Goal: Check status: Check status

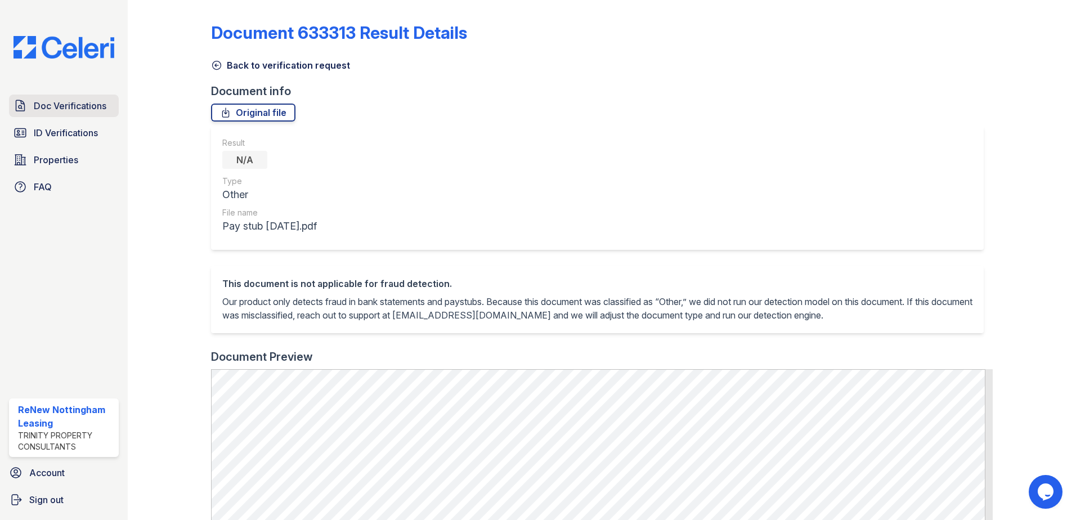
click at [53, 103] on span "Doc Verifications" at bounding box center [70, 106] width 73 height 14
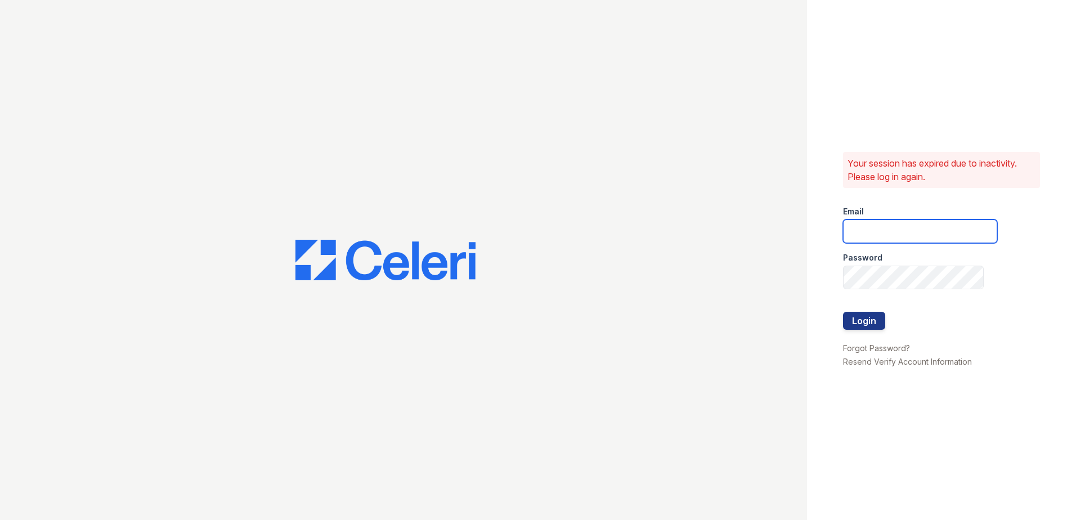
type input "renewnottingham@trinity-pm.com"
click at [869, 325] on button "Login" at bounding box center [864, 321] width 42 height 18
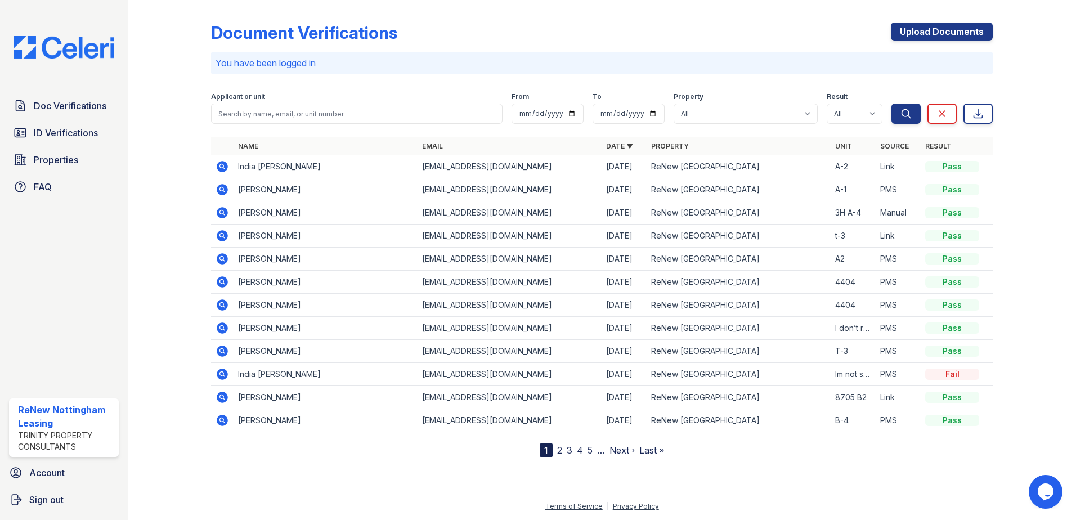
click at [222, 261] on icon at bounding box center [222, 258] width 11 height 11
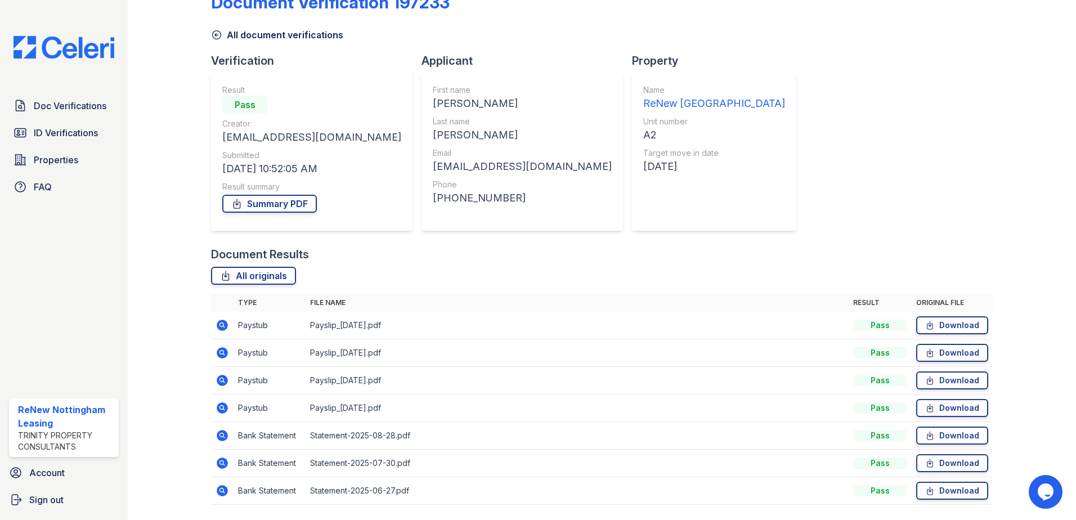
scroll to position [65, 0]
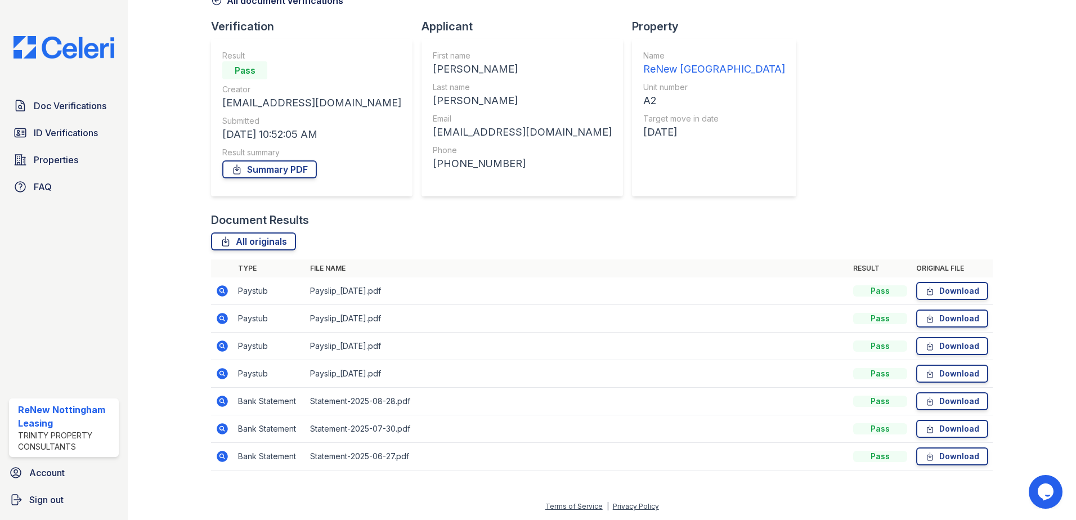
click at [223, 290] on icon at bounding box center [223, 291] width 14 height 14
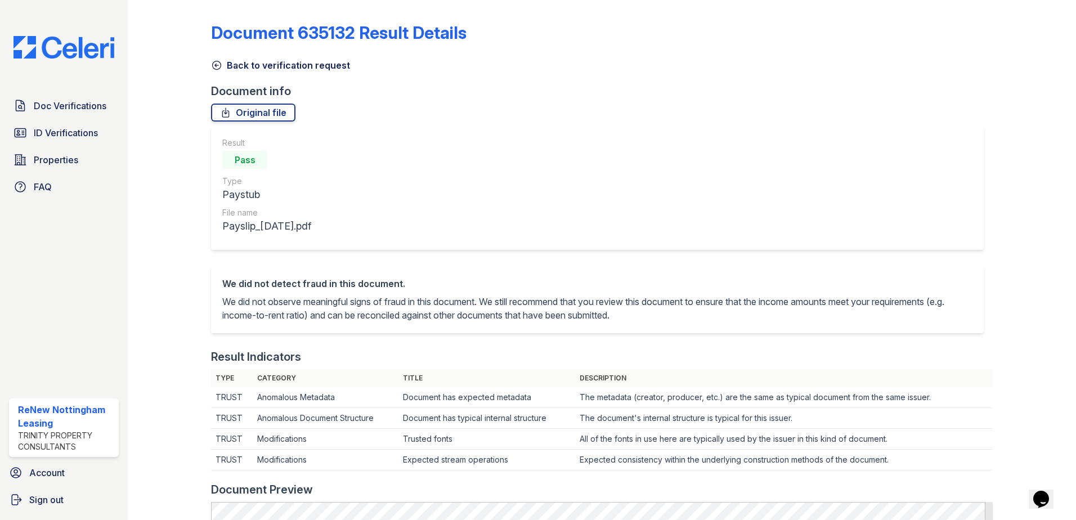
click at [218, 68] on icon at bounding box center [216, 65] width 11 height 11
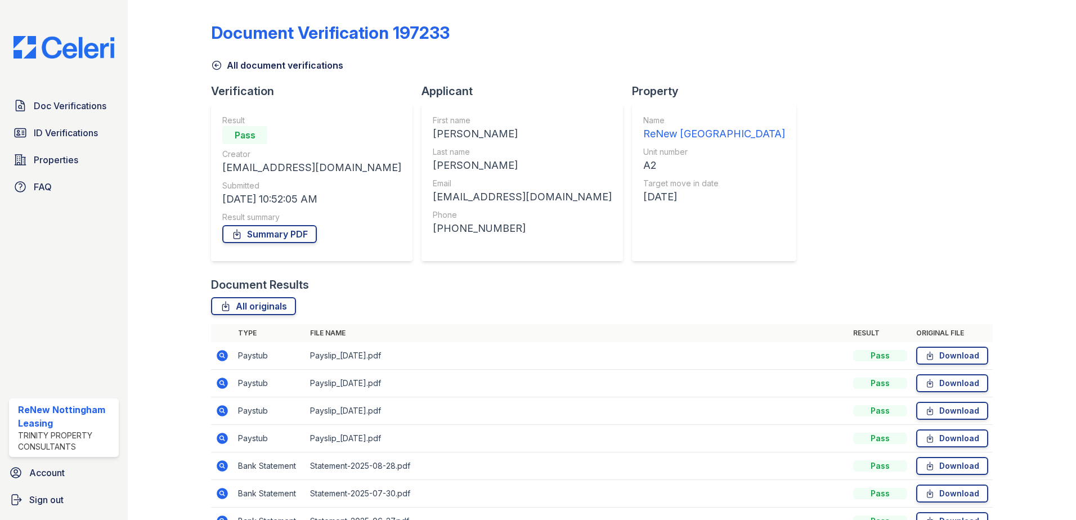
click at [224, 387] on icon at bounding box center [222, 383] width 11 height 11
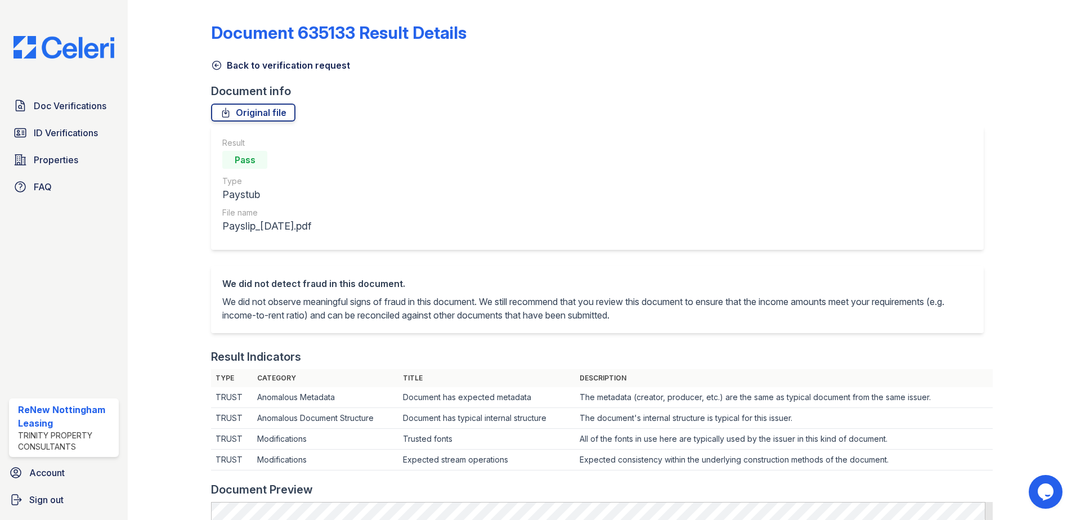
click at [217, 70] on link "Back to verification request" at bounding box center [280, 66] width 139 height 14
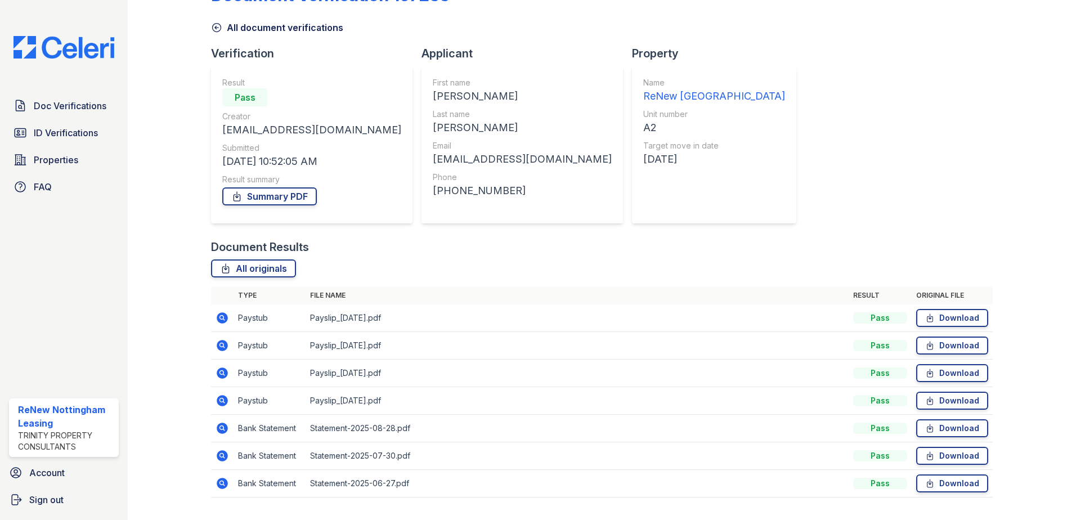
scroll to position [56, 0]
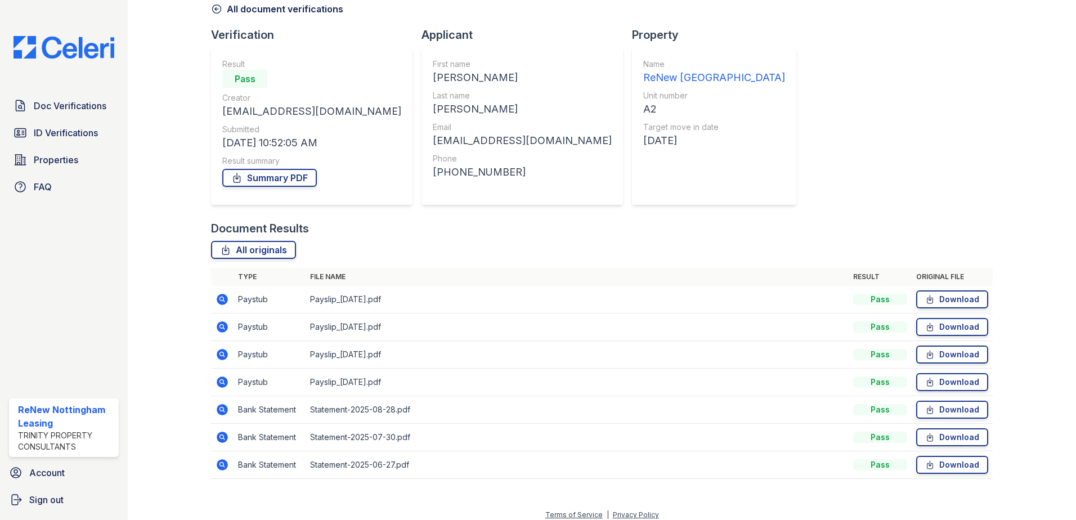
click at [225, 352] on icon at bounding box center [222, 354] width 11 height 11
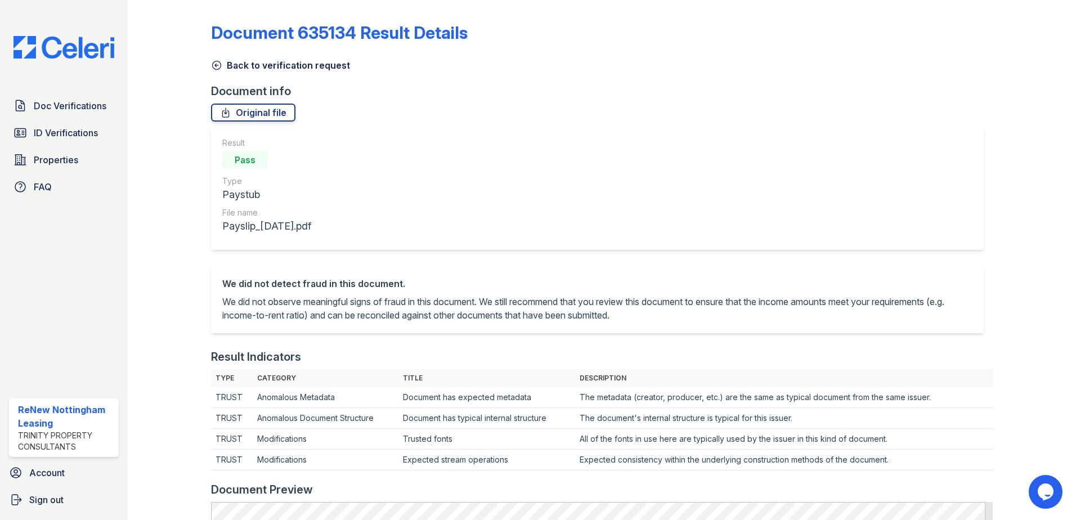
click at [218, 65] on icon at bounding box center [216, 65] width 11 height 11
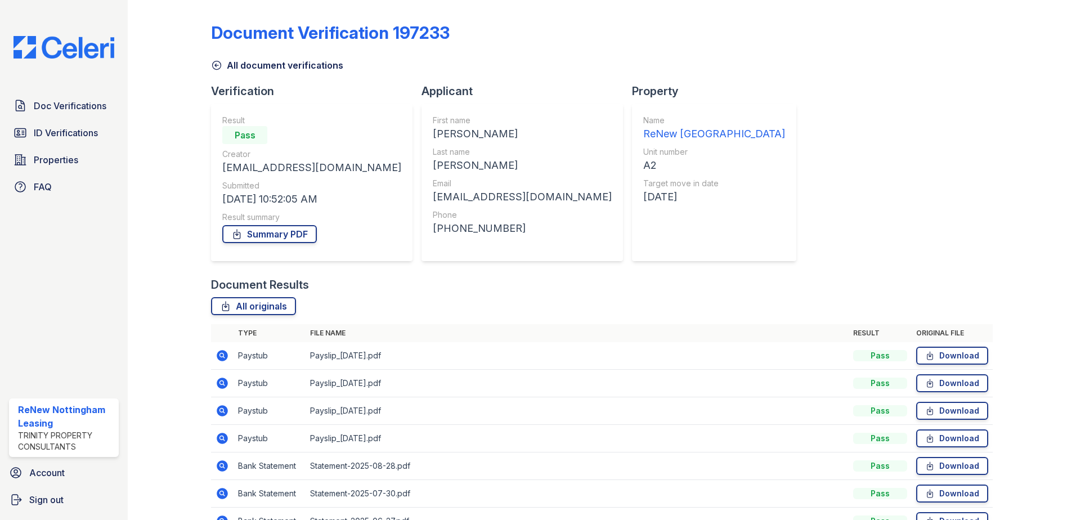
click at [218, 434] on icon at bounding box center [222, 438] width 11 height 11
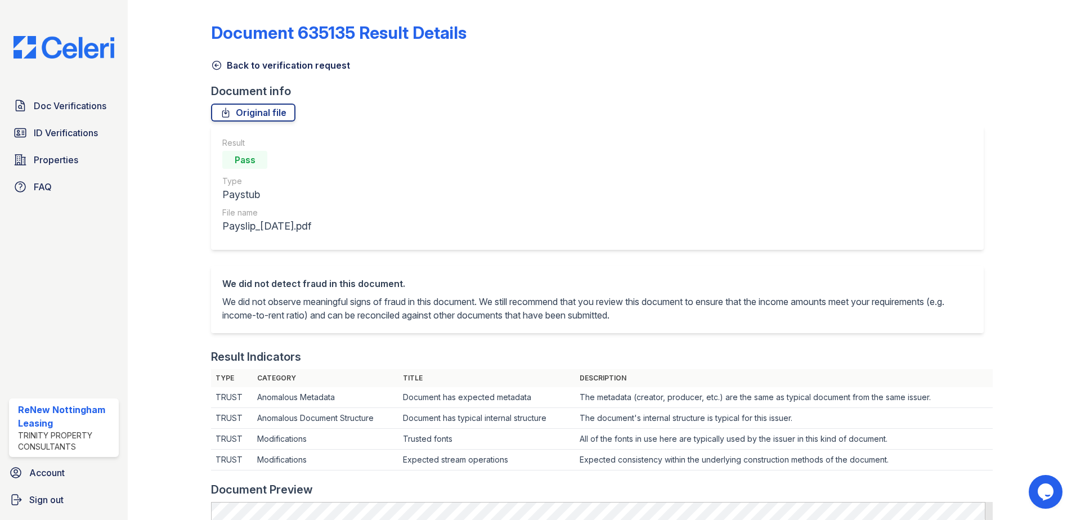
click at [218, 69] on icon at bounding box center [217, 65] width 8 height 8
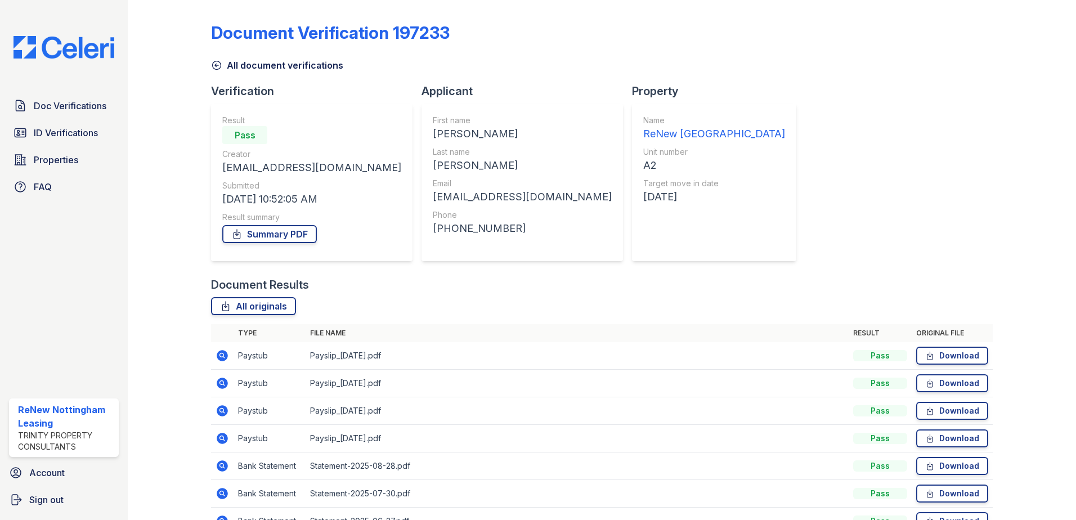
click at [223, 412] on icon at bounding box center [223, 411] width 14 height 14
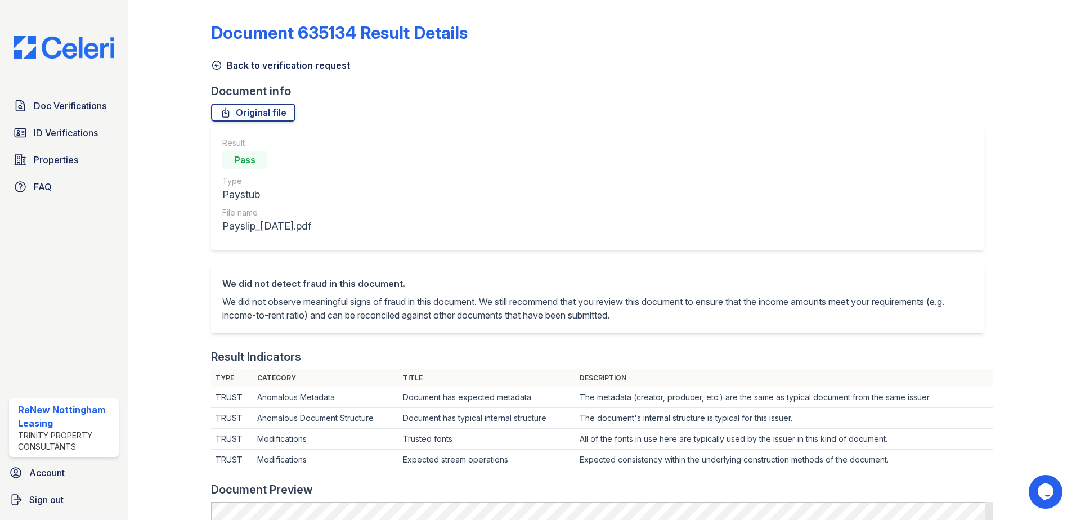
click at [212, 65] on icon at bounding box center [216, 65] width 11 height 11
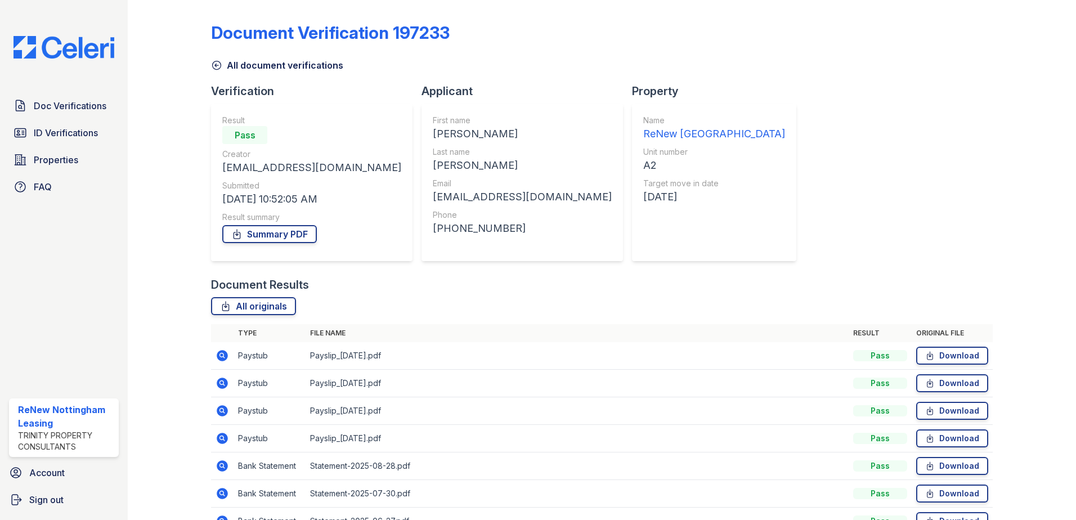
click at [222, 382] on icon at bounding box center [221, 382] width 3 height 3
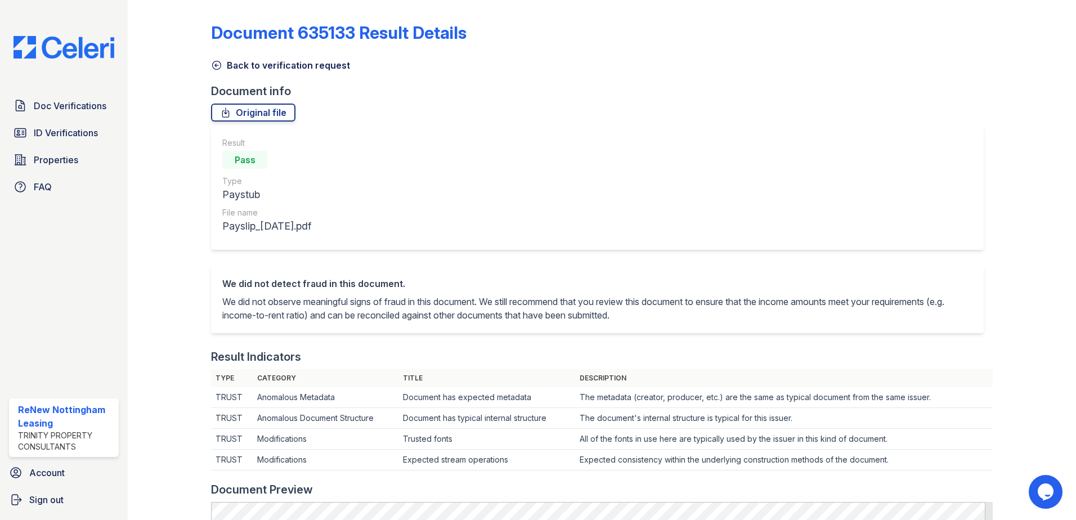
click at [220, 66] on icon at bounding box center [217, 65] width 8 height 8
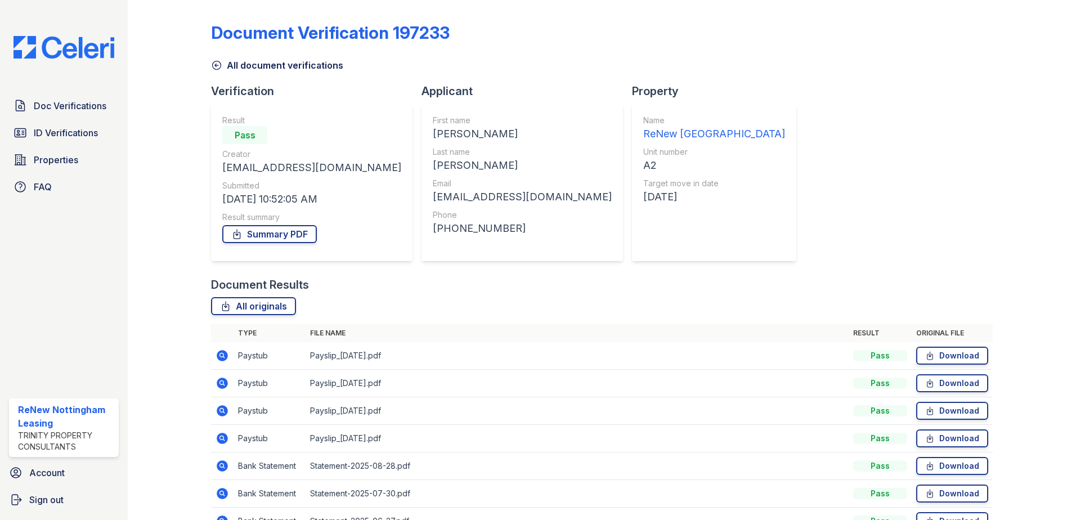
click at [225, 351] on icon at bounding box center [222, 355] width 11 height 11
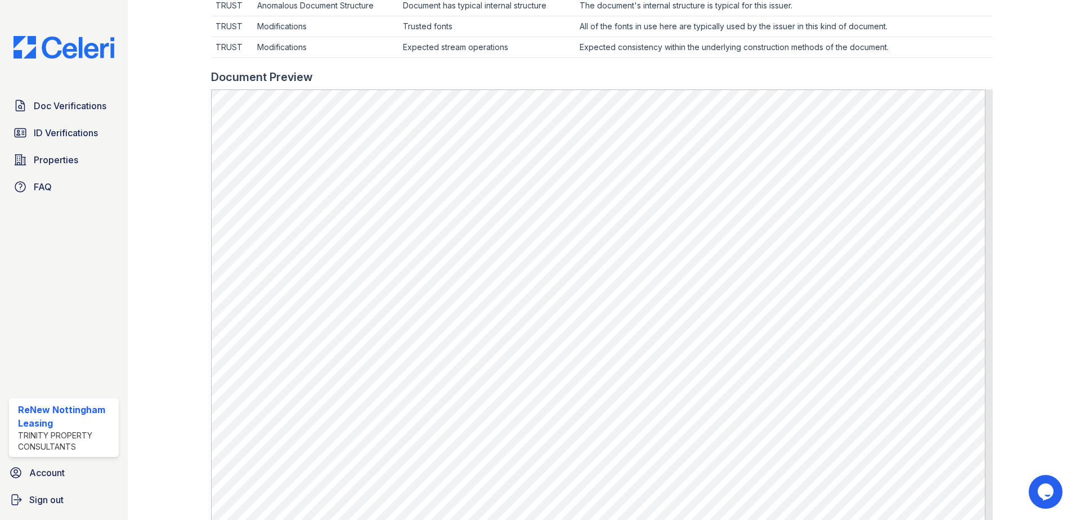
scroll to position [394, 0]
